Goal: Information Seeking & Learning: Understand process/instructions

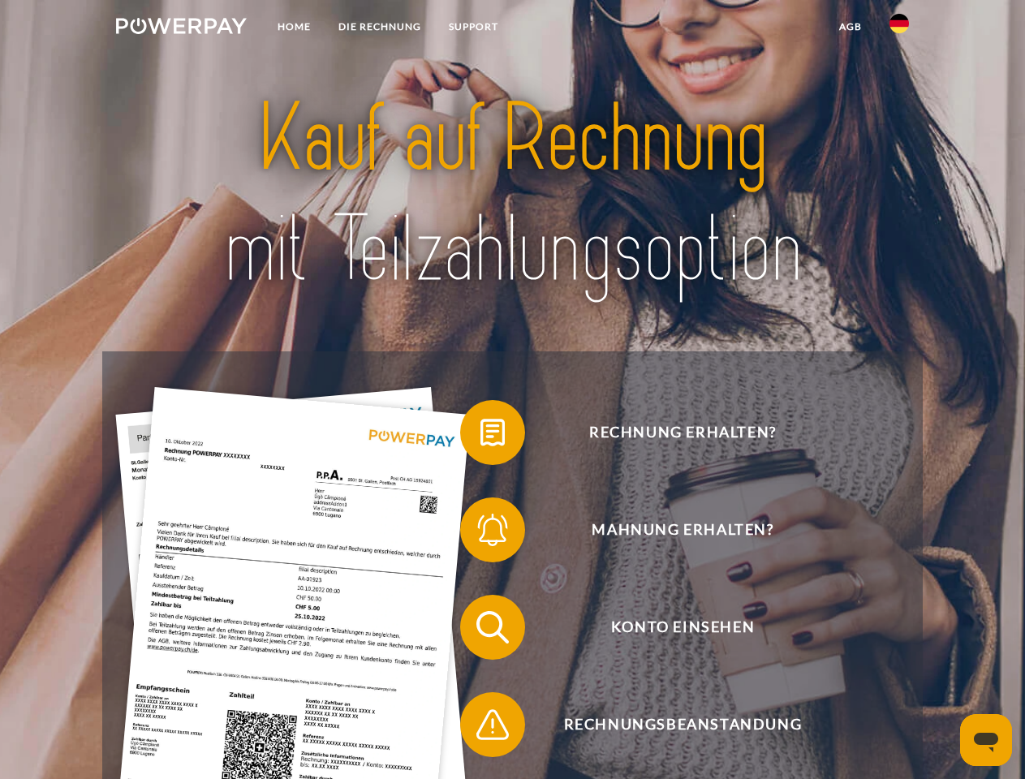
click at [181, 28] on img at bounding box center [181, 26] width 131 height 16
click at [899, 28] on img at bounding box center [899, 23] width 19 height 19
click at [850, 27] on link "agb" at bounding box center [851, 26] width 50 height 29
click at [481, 436] on span at bounding box center [468, 432] width 81 height 81
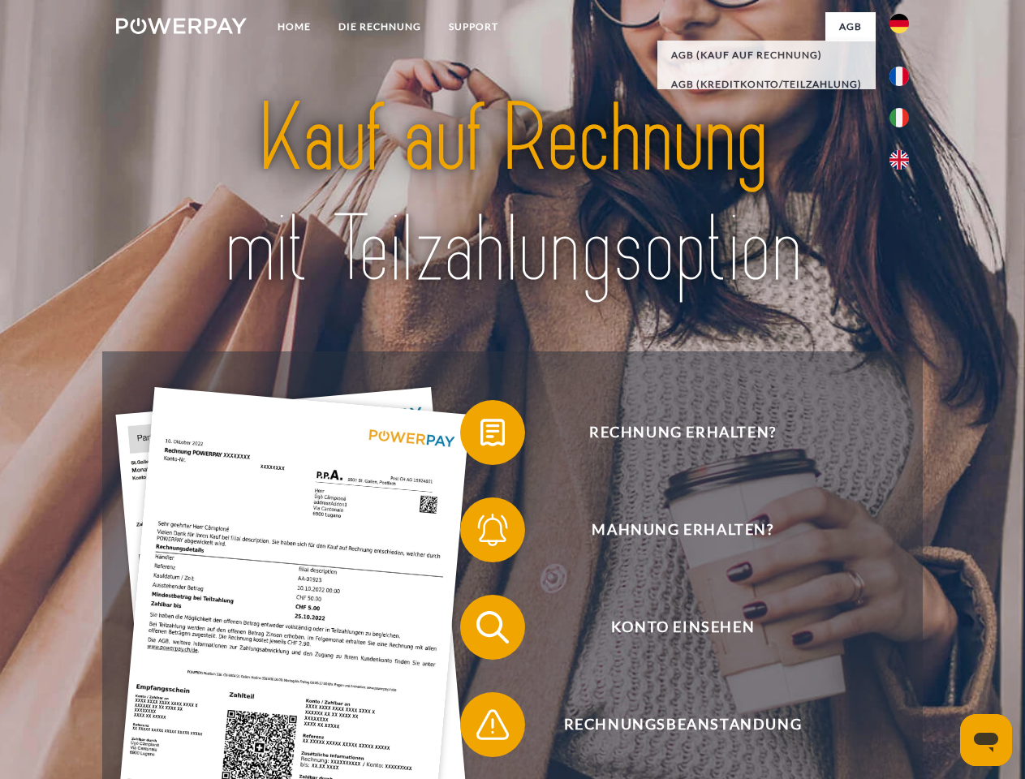
click at [481, 533] on span at bounding box center [468, 529] width 81 height 81
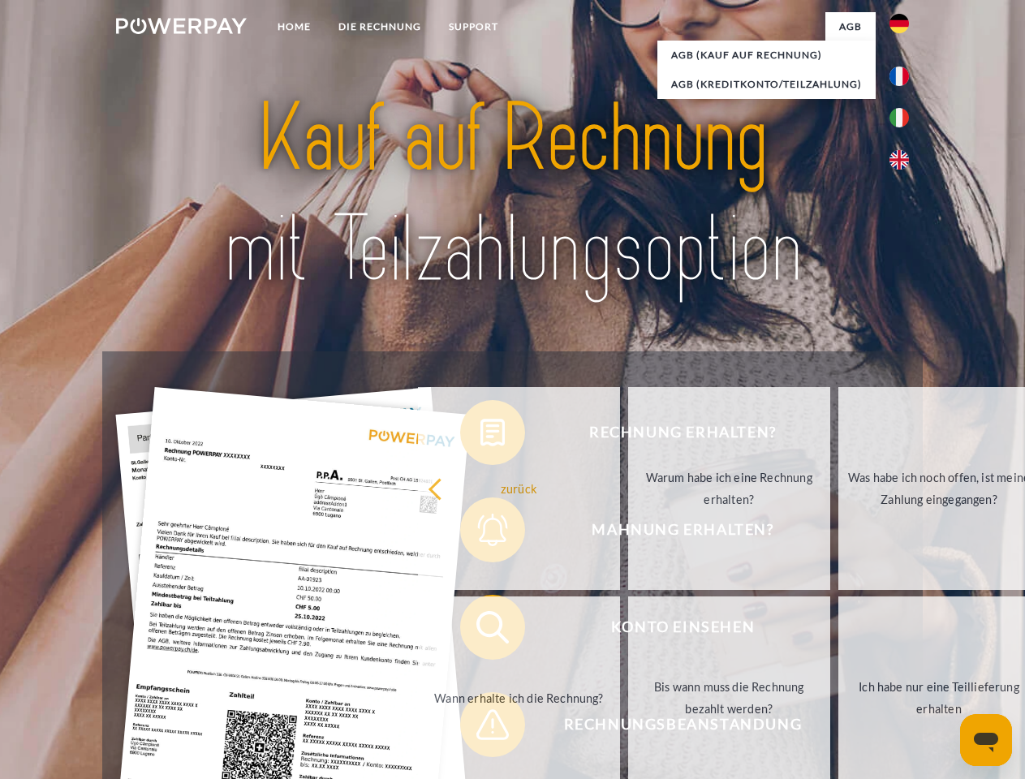
click at [628, 631] on link "Bis wann muss die Rechnung bezahlt werden?" at bounding box center [729, 698] width 202 height 203
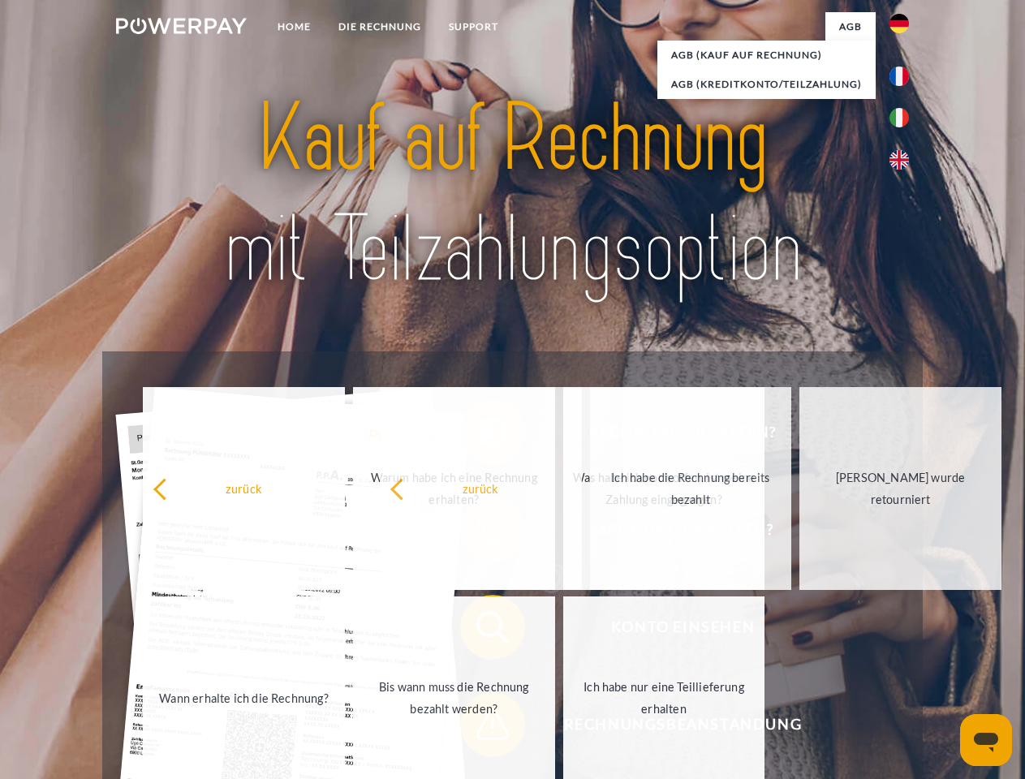
click at [481, 728] on span at bounding box center [468, 724] width 81 height 81
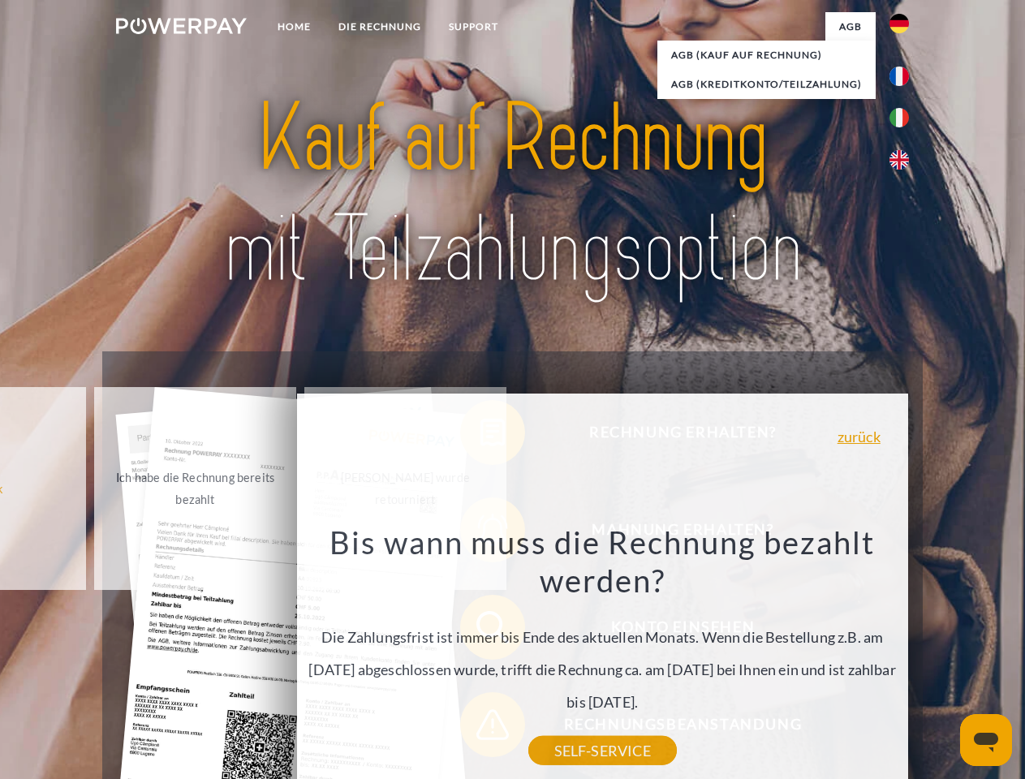
click at [986, 740] on icon "Messaging-Fenster öffnen" at bounding box center [986, 742] width 24 height 19
